Goal: Information Seeking & Learning: Learn about a topic

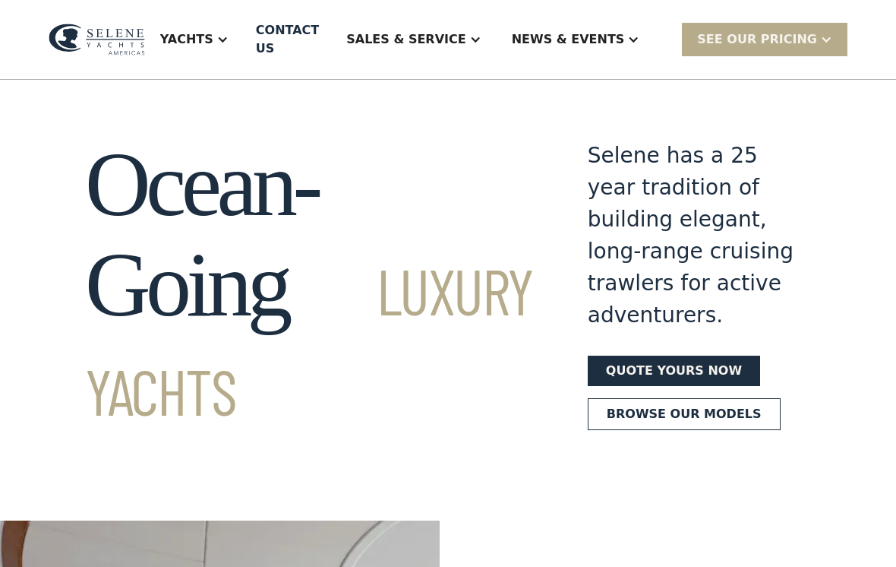
click at [466, 48] on div "Sales & Service" at bounding box center [405, 39] width 119 height 18
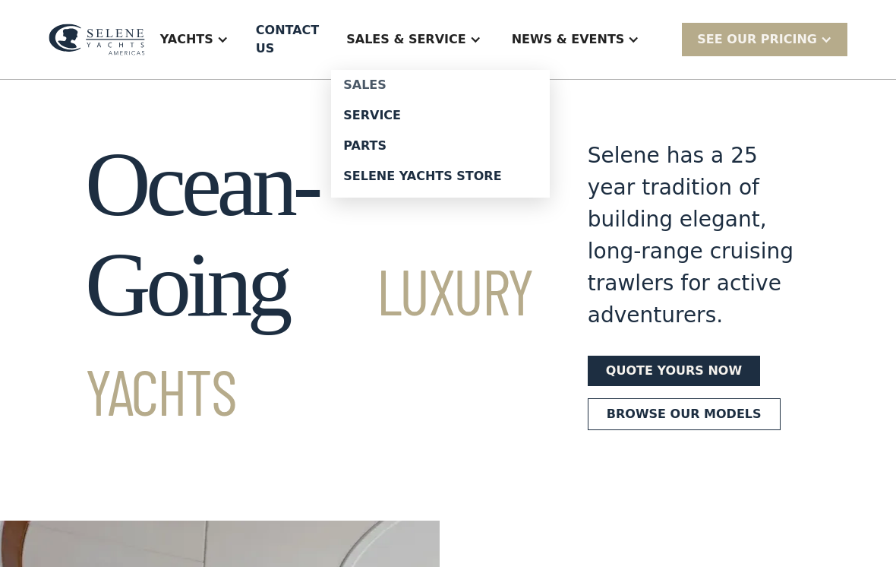
click at [412, 79] on div "Sales" at bounding box center [440, 85] width 194 height 12
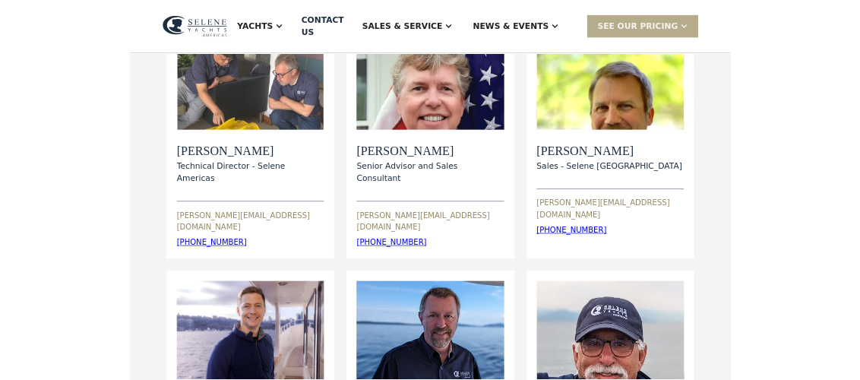
scroll to position [315, 0]
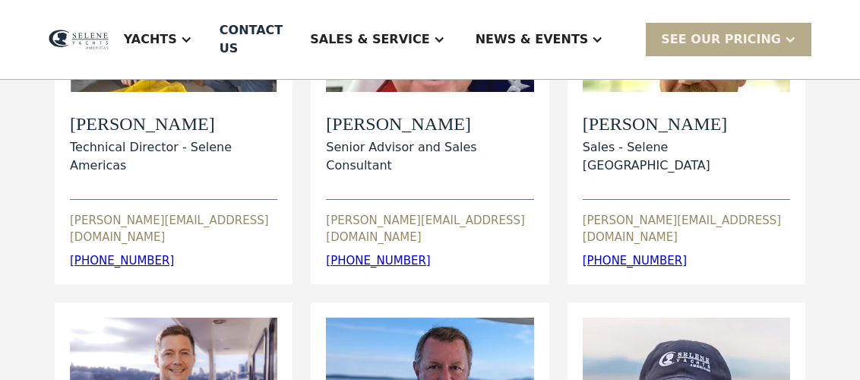
click at [779, 328] on div "View Bio" at bounding box center [685, 386] width 207 height 138
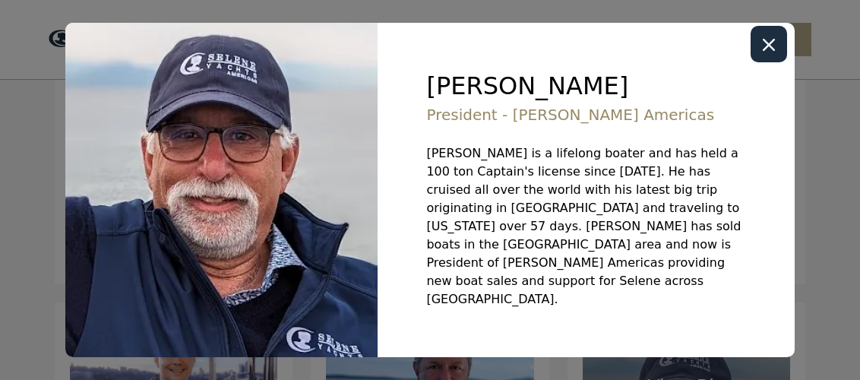
click at [775, 51] on icon "Close modal" at bounding box center [768, 45] width 12 height 12
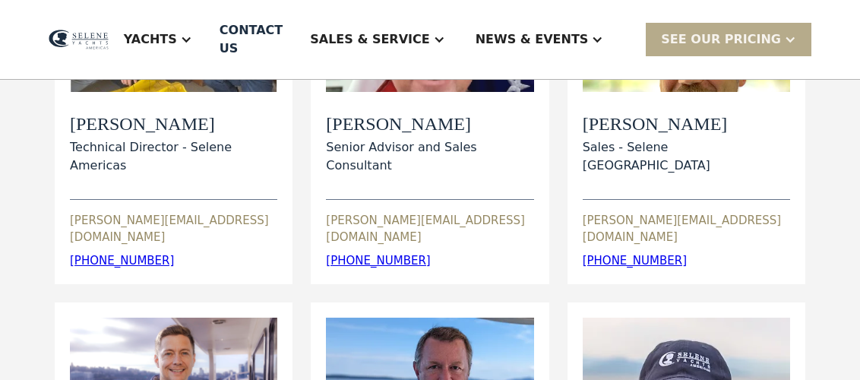
click at [737, 333] on div "View Bio" at bounding box center [685, 386] width 207 height 138
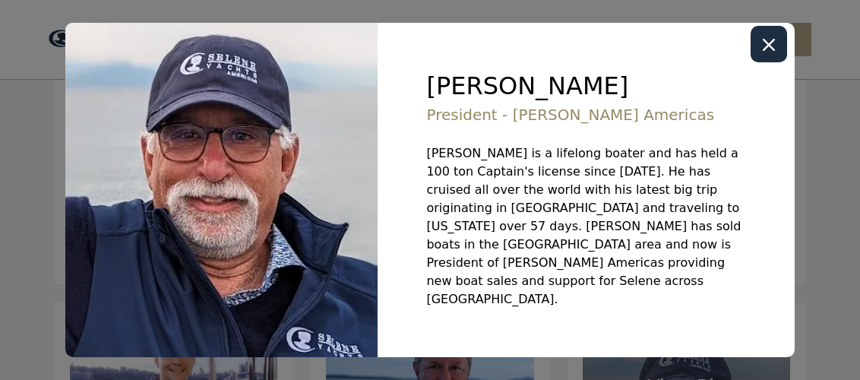
click at [813, 288] on div at bounding box center [430, 190] width 860 height 380
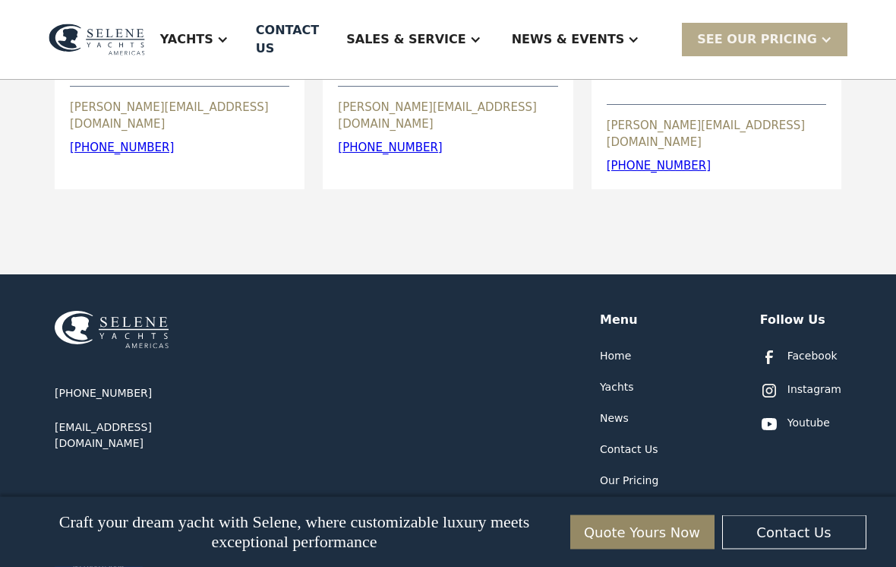
scroll to position [791, 0]
click at [632, 472] on div "Our Pricing" at bounding box center [629, 480] width 58 height 16
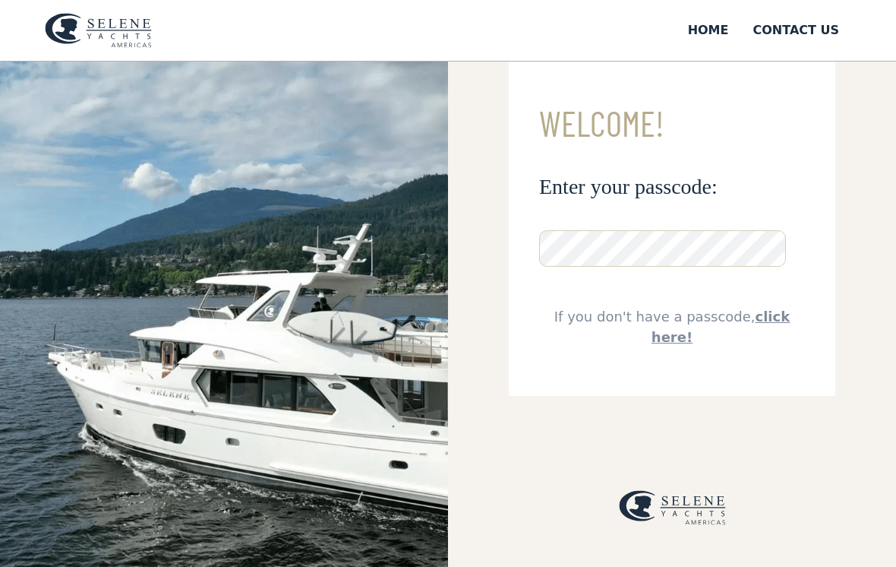
scroll to position [53, 0]
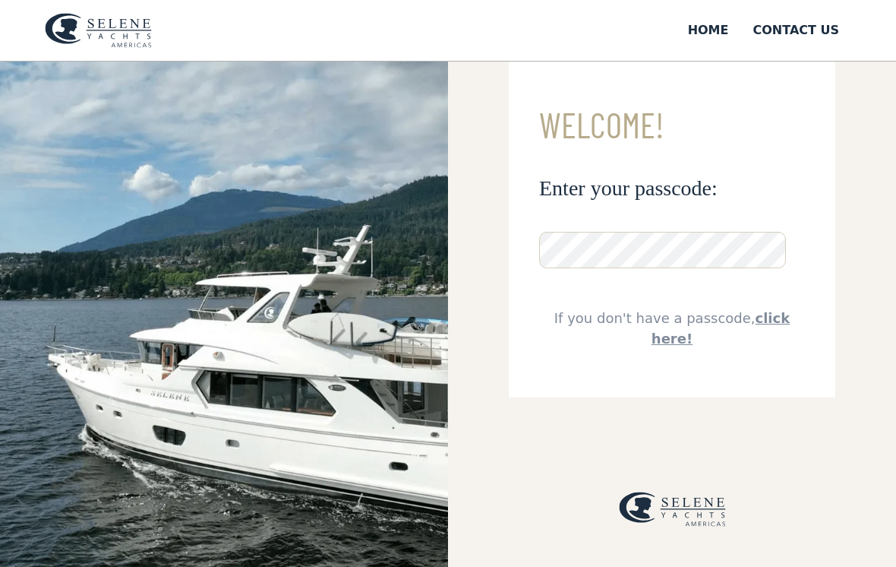
click at [751, 312] on link "click here!" at bounding box center [721, 328] width 138 height 36
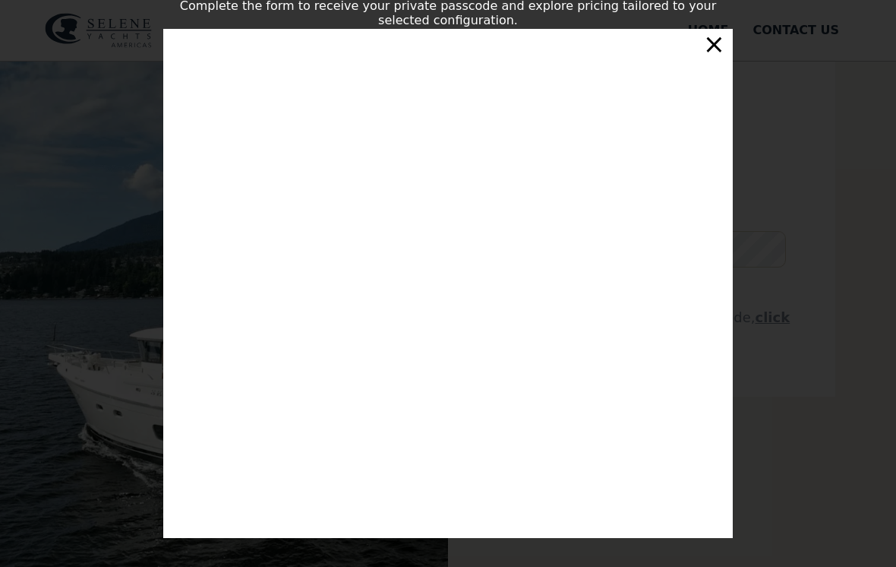
scroll to position [8, 0]
click at [715, 49] on div "×" at bounding box center [714, 44] width 22 height 30
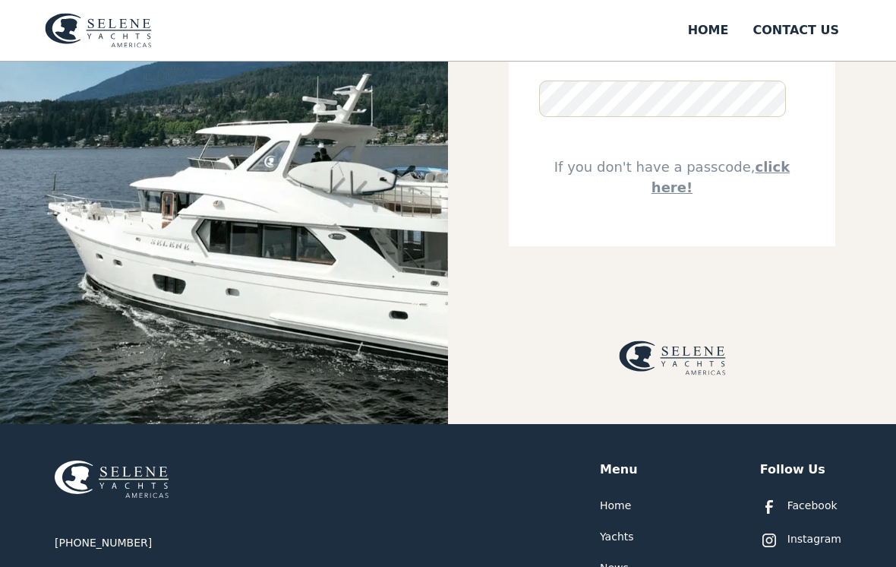
scroll to position [0, 0]
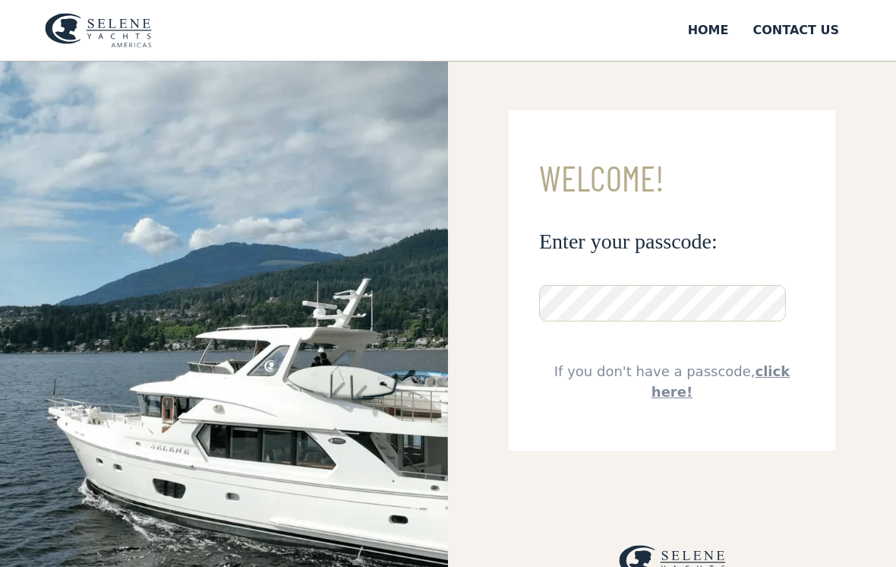
click at [91, 36] on img at bounding box center [98, 30] width 107 height 35
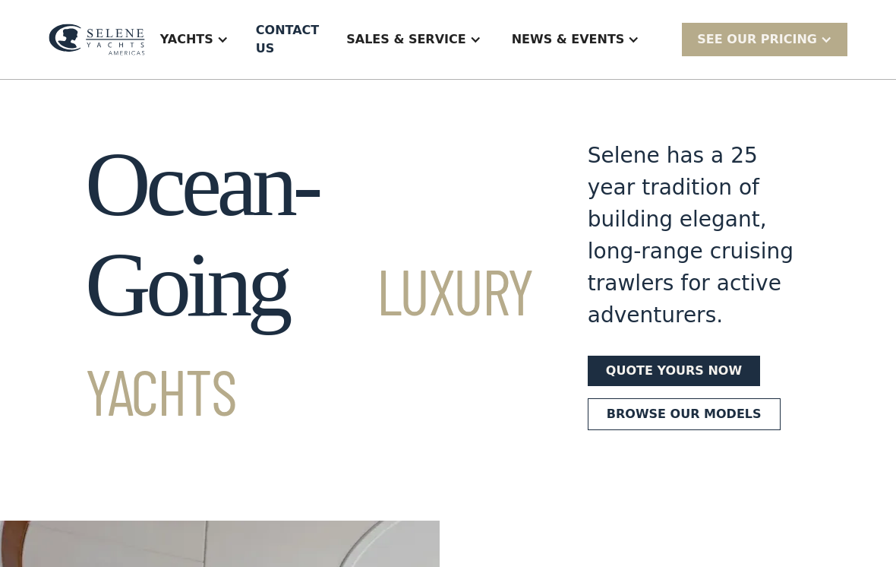
click at [213, 43] on div "Yachts" at bounding box center [186, 39] width 53 height 18
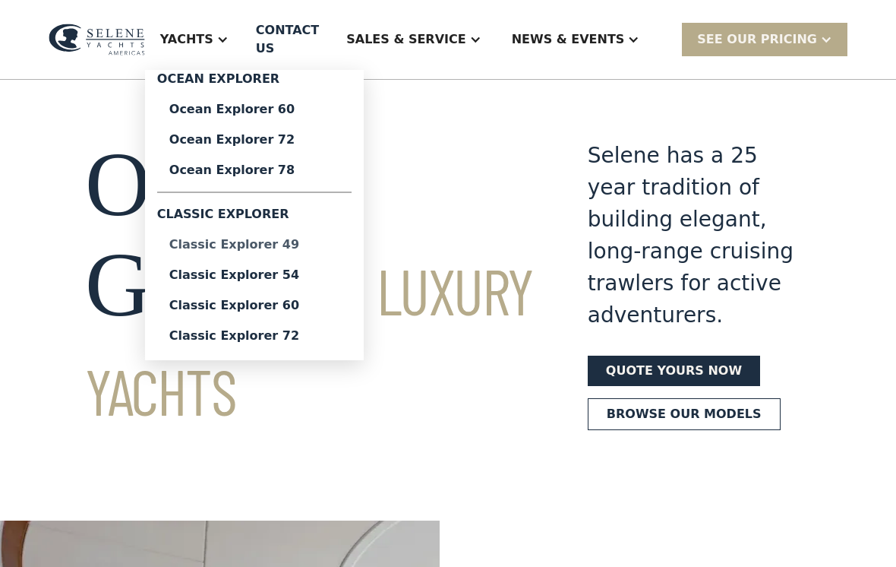
click at [281, 244] on div "Classic Explorer 49" at bounding box center [254, 244] width 170 height 12
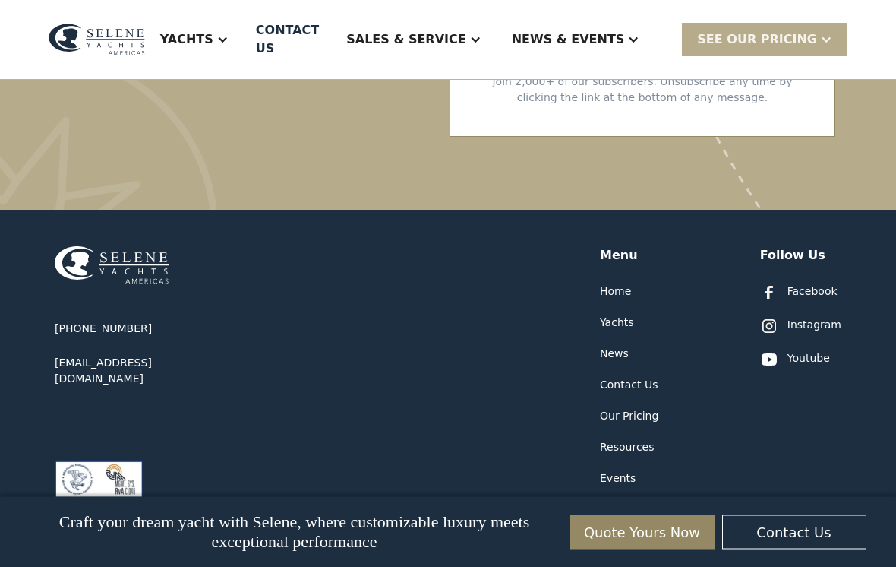
scroll to position [4345, 0]
click at [630, 408] on div "Our Pricing" at bounding box center [629, 416] width 58 height 16
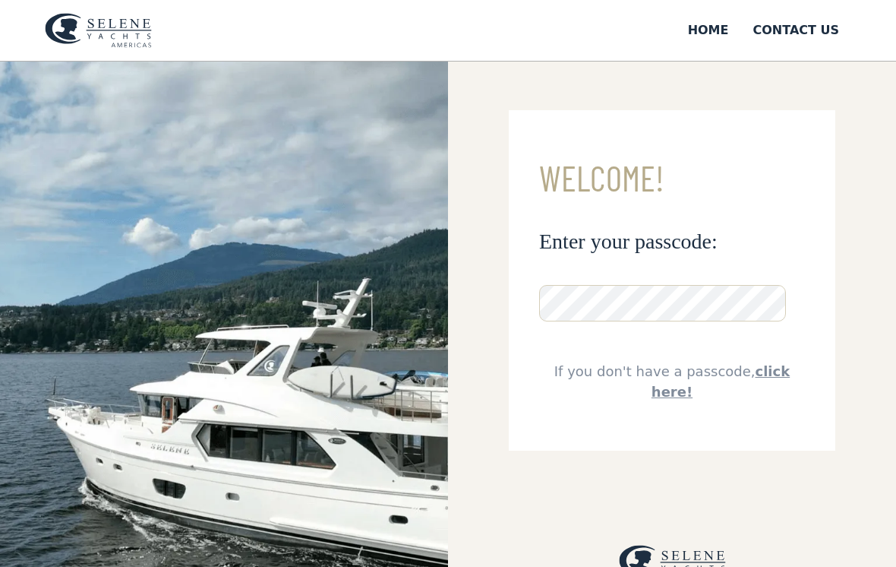
click at [106, 281] on img at bounding box center [224, 345] width 448 height 567
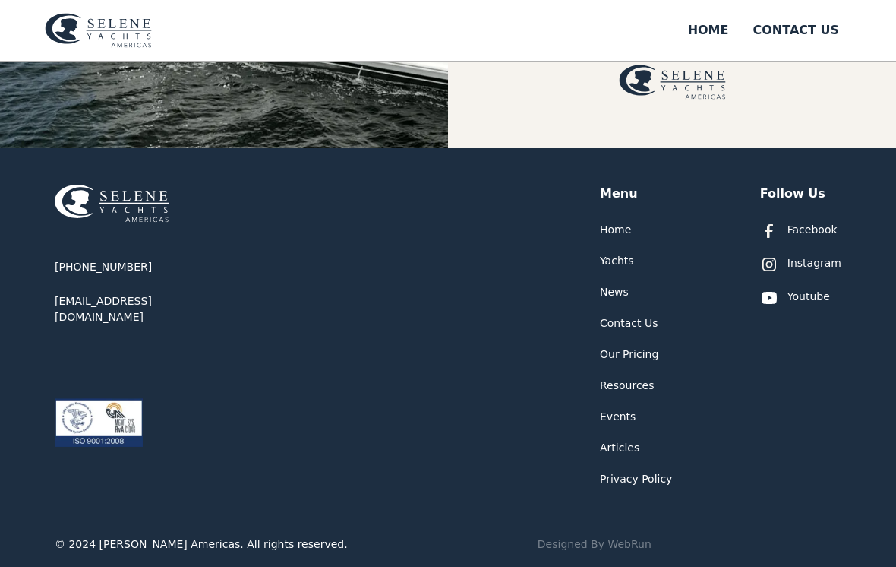
scroll to position [479, 0]
click at [620, 270] on div "Yachts" at bounding box center [617, 262] width 34 height 16
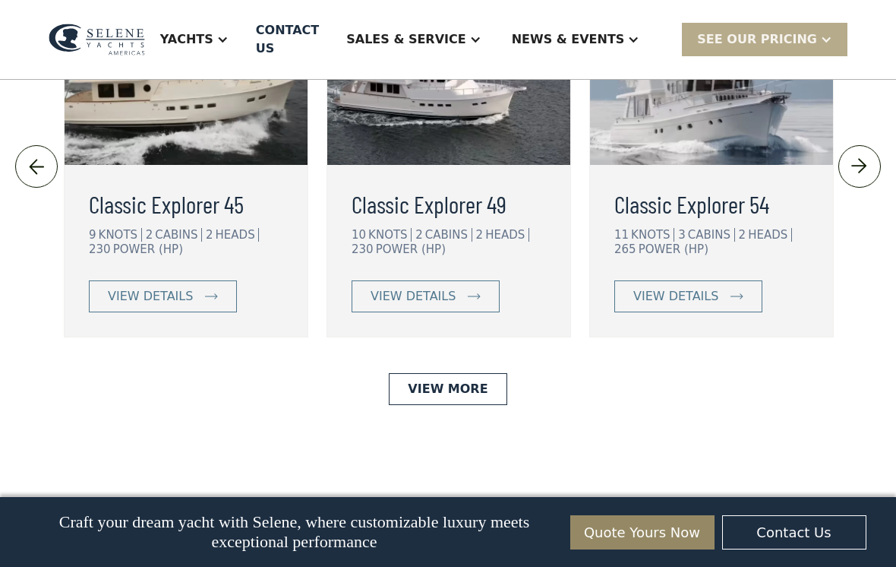
scroll to position [3377, 0]
click at [734, 164] on img at bounding box center [711, 76] width 243 height 175
